Goal: Transaction & Acquisition: Purchase product/service

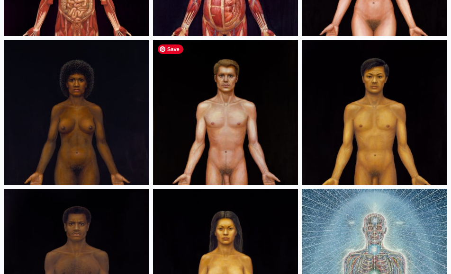
scroll to position [458, 0]
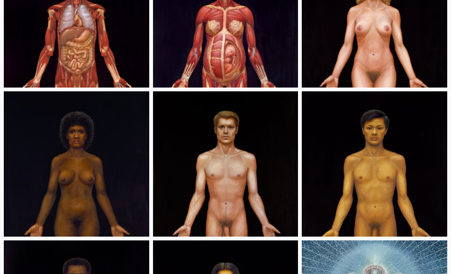
click at [384, 43] on img at bounding box center [375, 15] width 146 height 146
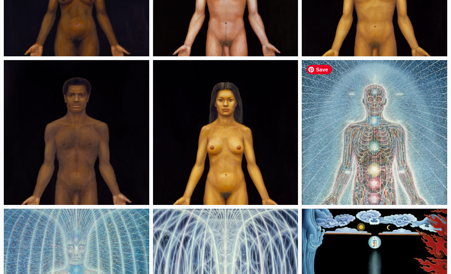
click at [378, 100] on img at bounding box center [375, 133] width 146 height 146
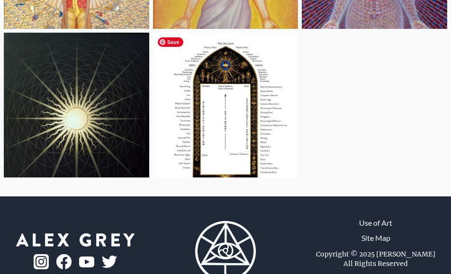
scroll to position [1146, 0]
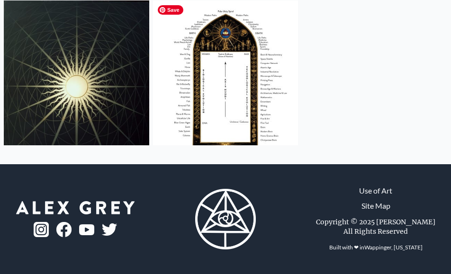
click at [214, 65] on img at bounding box center [226, 73] width 146 height 146
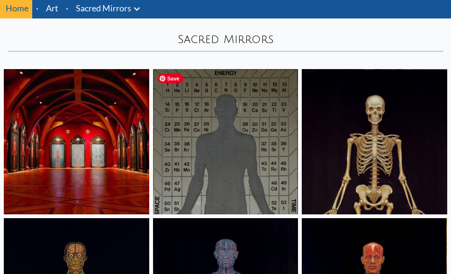
scroll to position [0, 0]
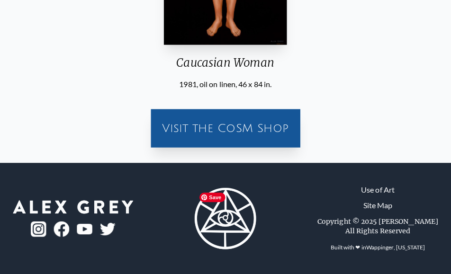
scroll to position [244, 0]
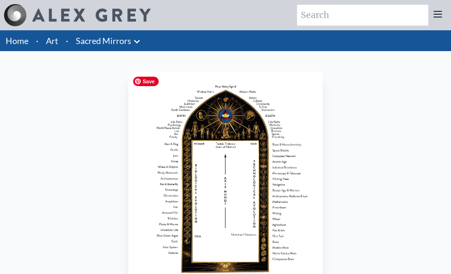
click at [235, 95] on img "23 / 23" at bounding box center [225, 181] width 194 height 219
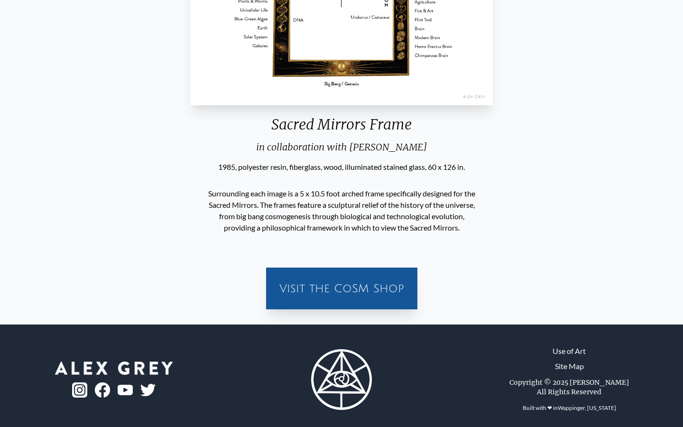
scroll to position [316, 0]
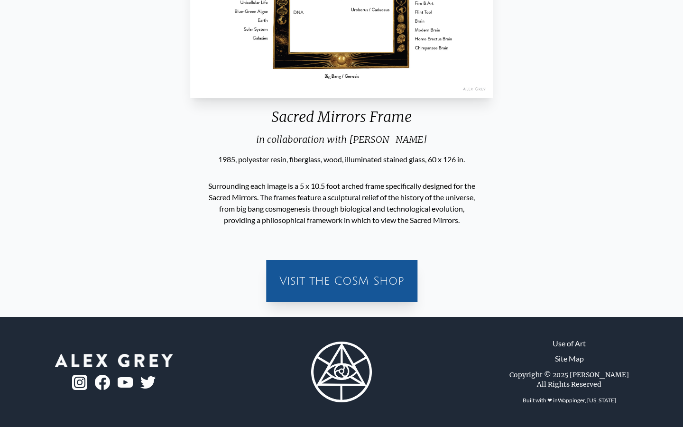
click at [319, 274] on div "Visit the CoSM Shop" at bounding box center [342, 280] width 140 height 30
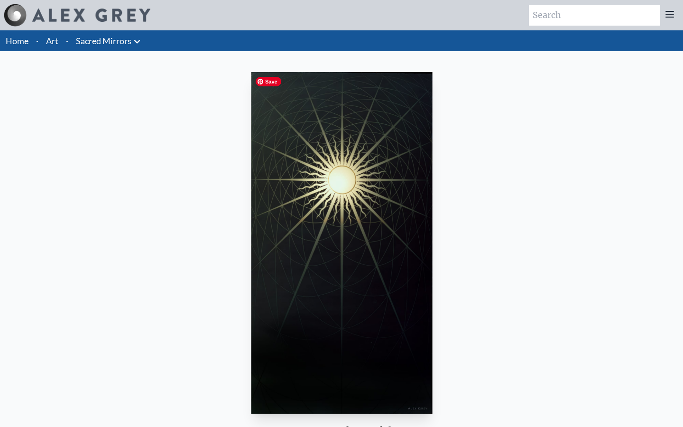
click at [352, 244] on img "22 / 23" at bounding box center [341, 242] width 181 height 341
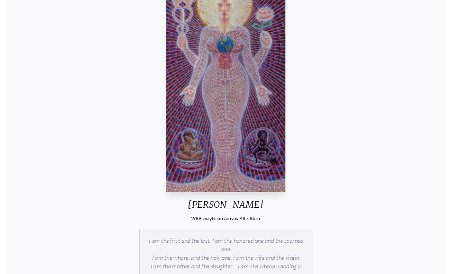
scroll to position [207, 0]
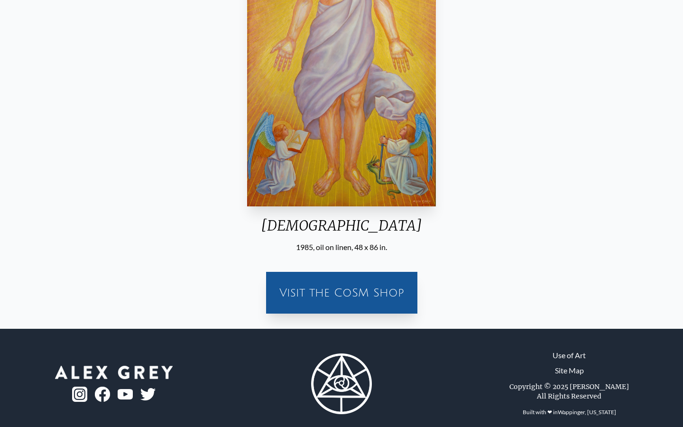
click at [355, 274] on div "Visit the CoSM Shop" at bounding box center [342, 292] width 140 height 30
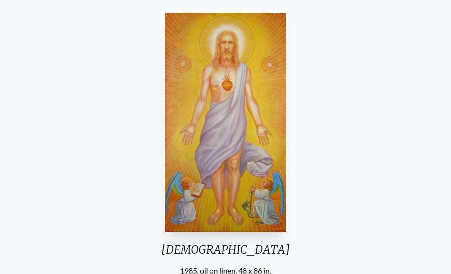
scroll to position [59, 0]
